Goal: Task Accomplishment & Management: Manage account settings

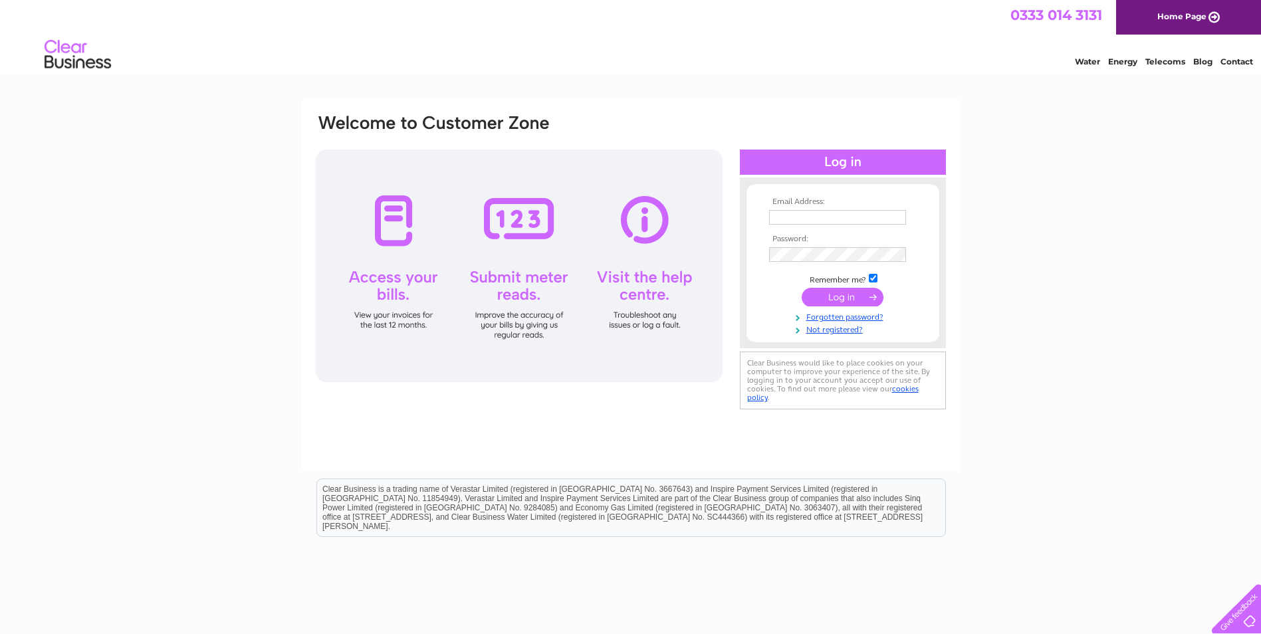
click at [894, 215] on input "text" at bounding box center [837, 217] width 137 height 15
type input "[EMAIL_ADDRESS][DOMAIN_NAME]"
click at [851, 297] on input "submit" at bounding box center [843, 298] width 82 height 19
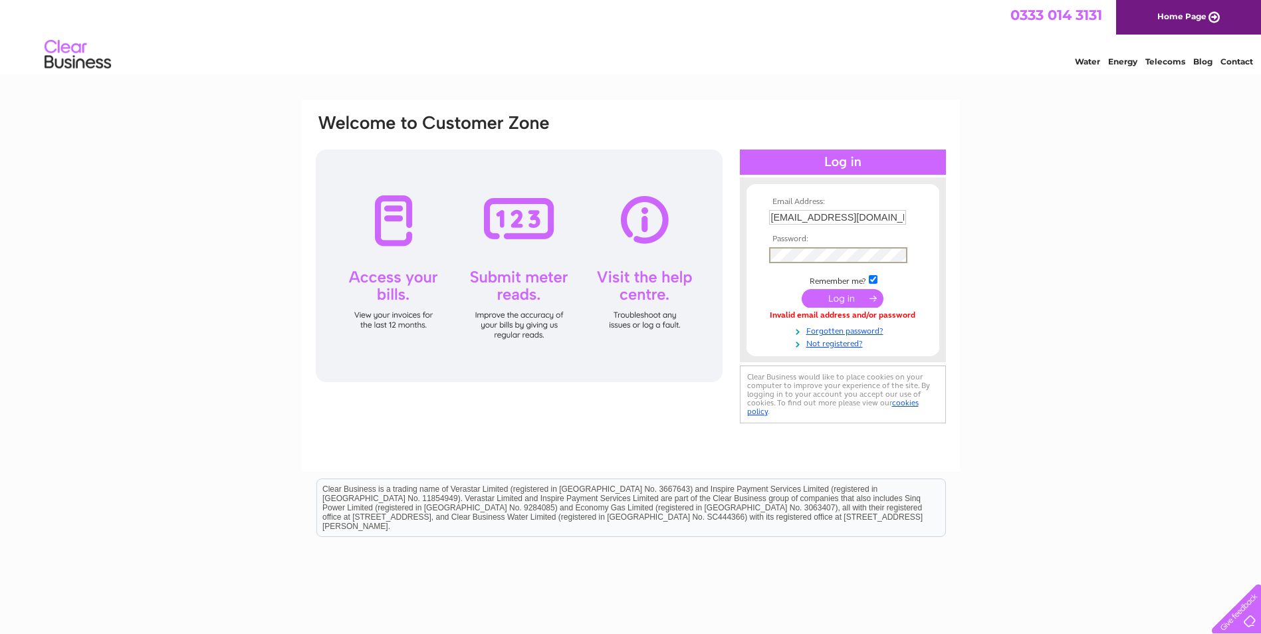
click at [828, 299] on input "submit" at bounding box center [843, 298] width 82 height 19
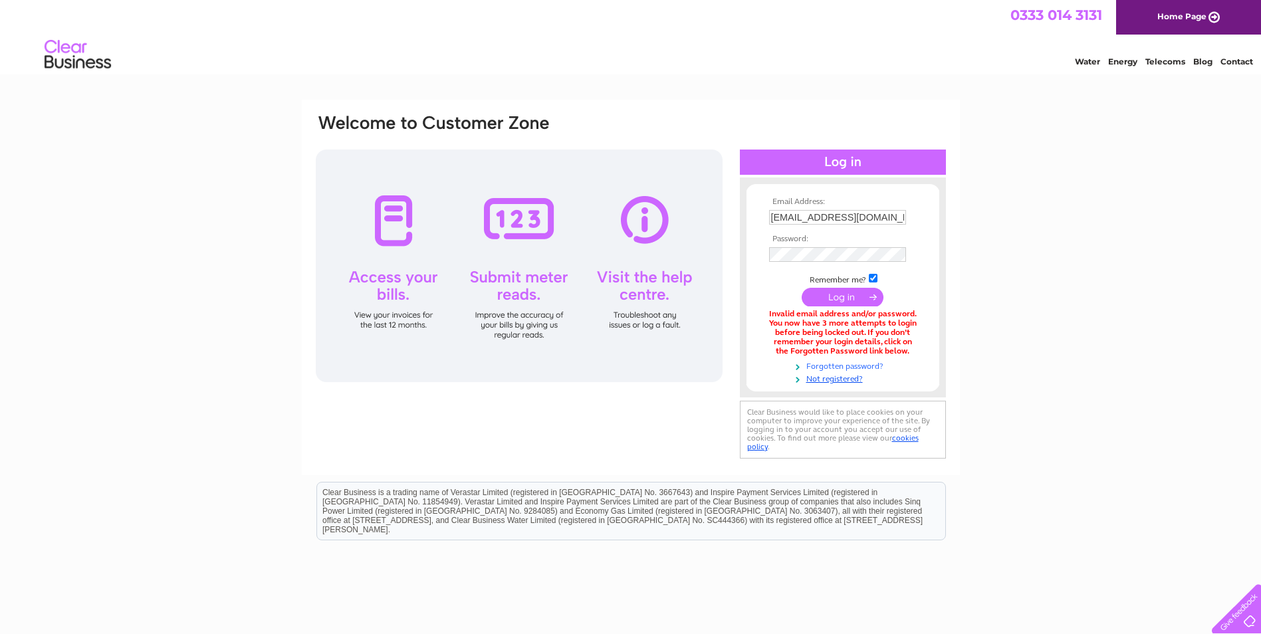
click at [820, 362] on link "Forgotten password?" at bounding box center [844, 365] width 151 height 13
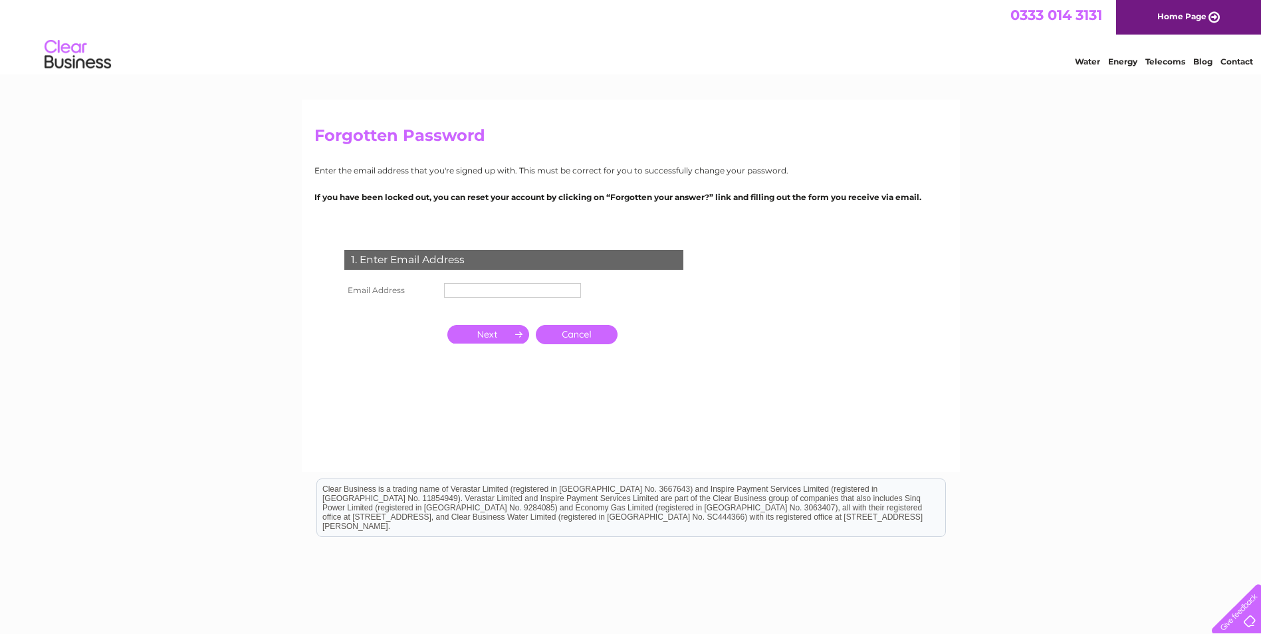
click at [478, 293] on input "text" at bounding box center [512, 290] width 137 height 15
type input "[EMAIL_ADDRESS][DOMAIN_NAME]"
click at [497, 274] on td "1. Enter Email Address" at bounding box center [514, 258] width 346 height 43
click at [493, 336] on input "button" at bounding box center [489, 334] width 82 height 19
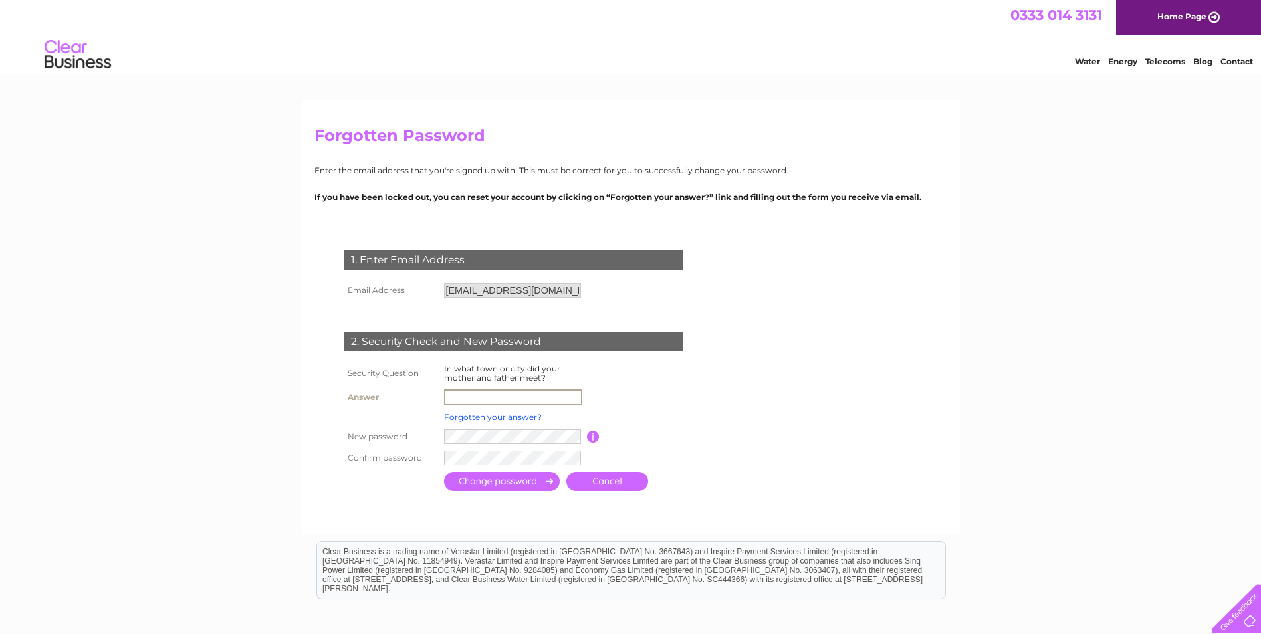
click at [531, 400] on input "text" at bounding box center [513, 398] width 138 height 16
type input "glasgow"
click at [516, 467] on div "1. Enter Email Address Email Address woodendbar1@gmail.com Cancel" at bounding box center [517, 366] width 404 height 258
click at [517, 485] on input "submit" at bounding box center [502, 481] width 116 height 19
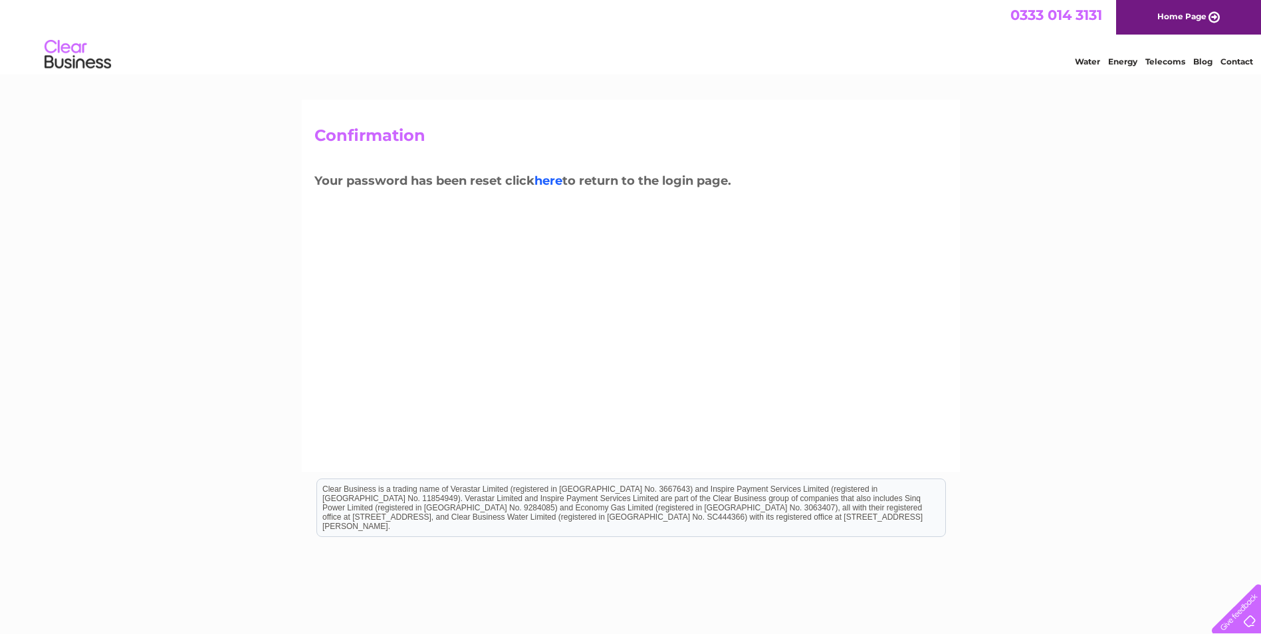
click at [555, 179] on link "here" at bounding box center [549, 181] width 28 height 15
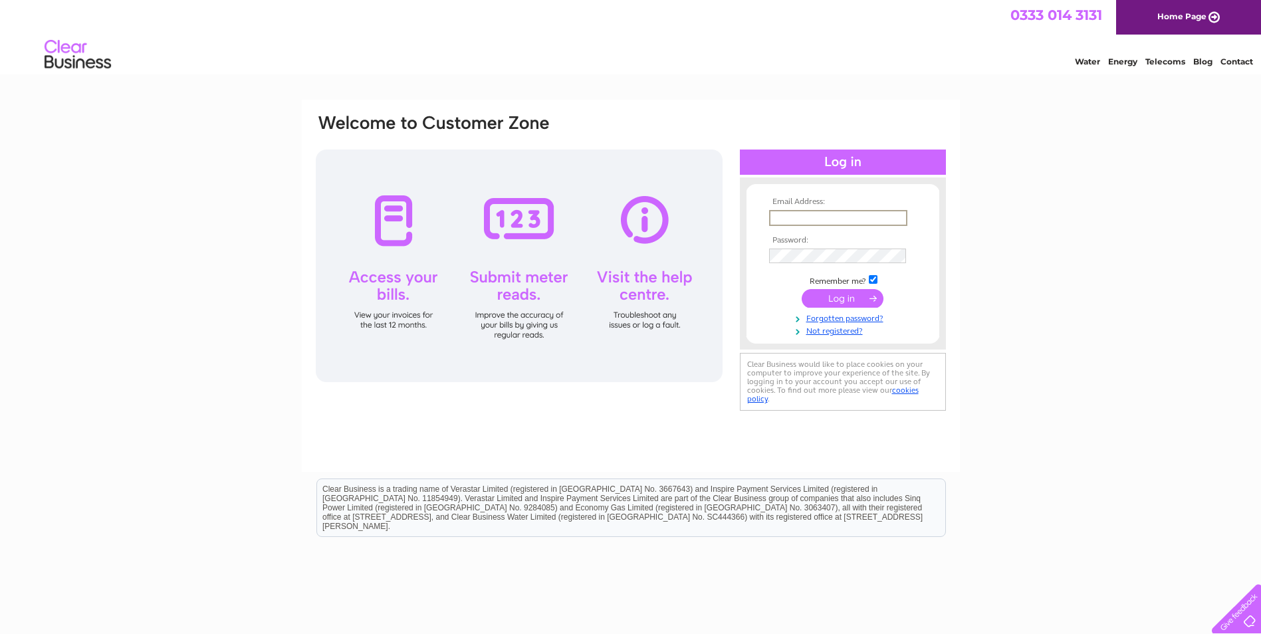
click at [817, 220] on input "text" at bounding box center [838, 218] width 138 height 16
type input "woodendbar1@gmail.com"
click at [837, 301] on input "submit" at bounding box center [843, 298] width 82 height 19
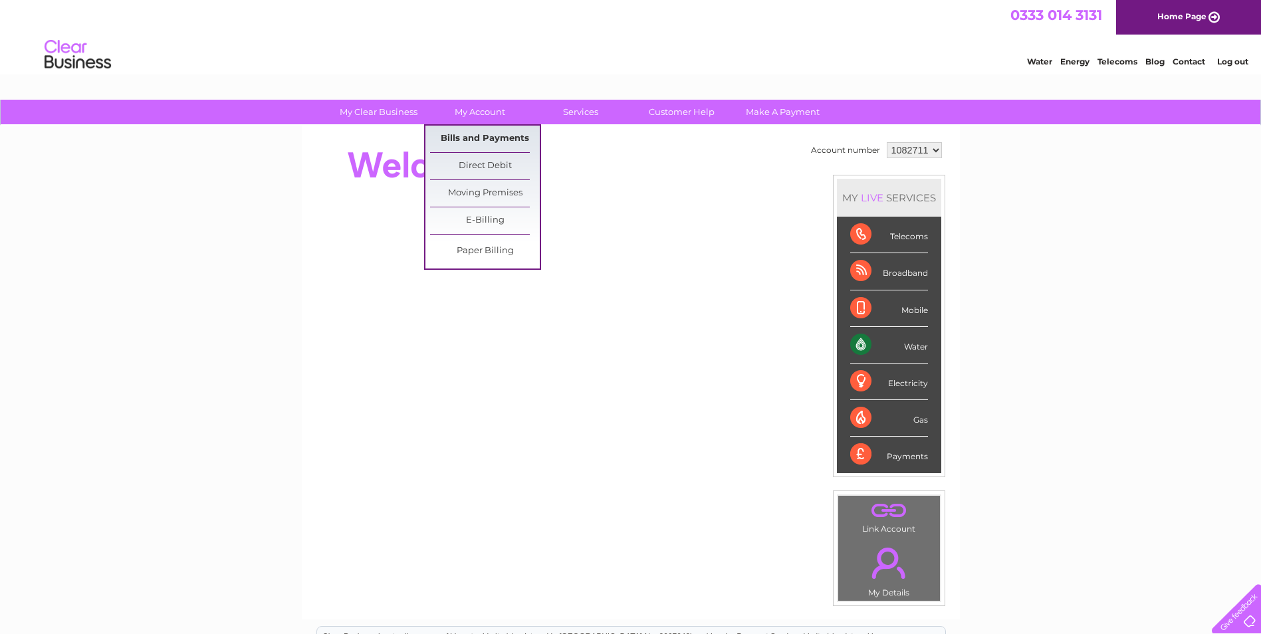
click at [455, 132] on link "Bills and Payments" at bounding box center [485, 139] width 110 height 27
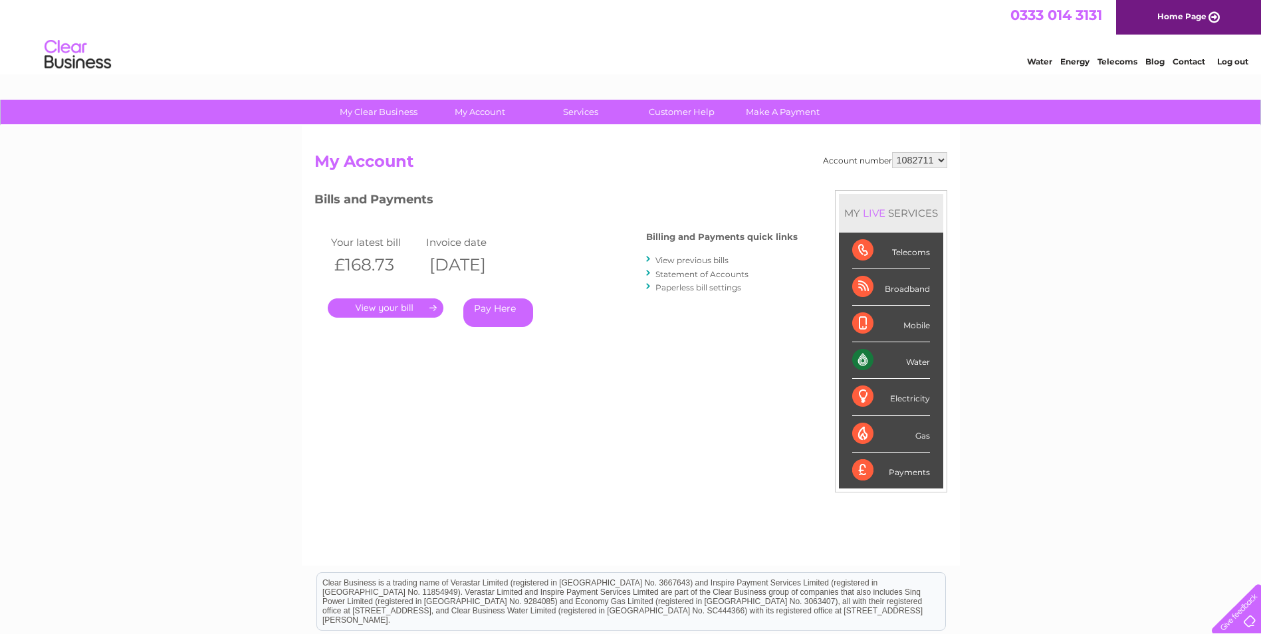
click at [407, 308] on link "." at bounding box center [386, 308] width 116 height 19
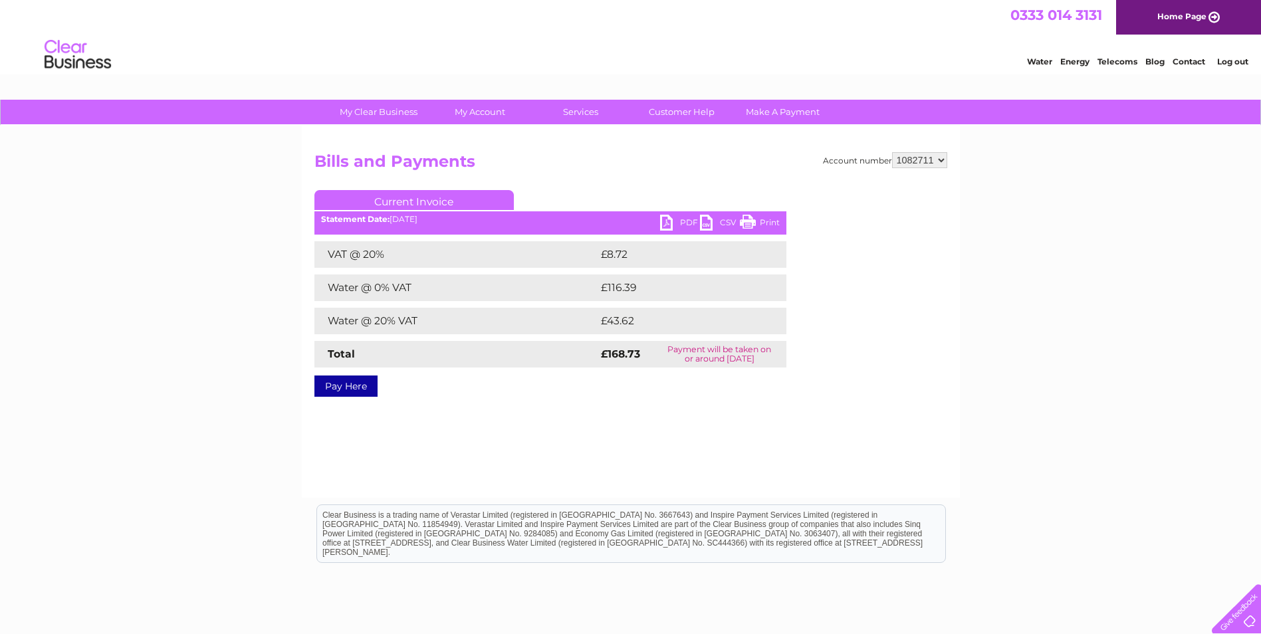
click at [667, 223] on link "PDF" at bounding box center [680, 224] width 40 height 19
